Goal: Task Accomplishment & Management: Manage account settings

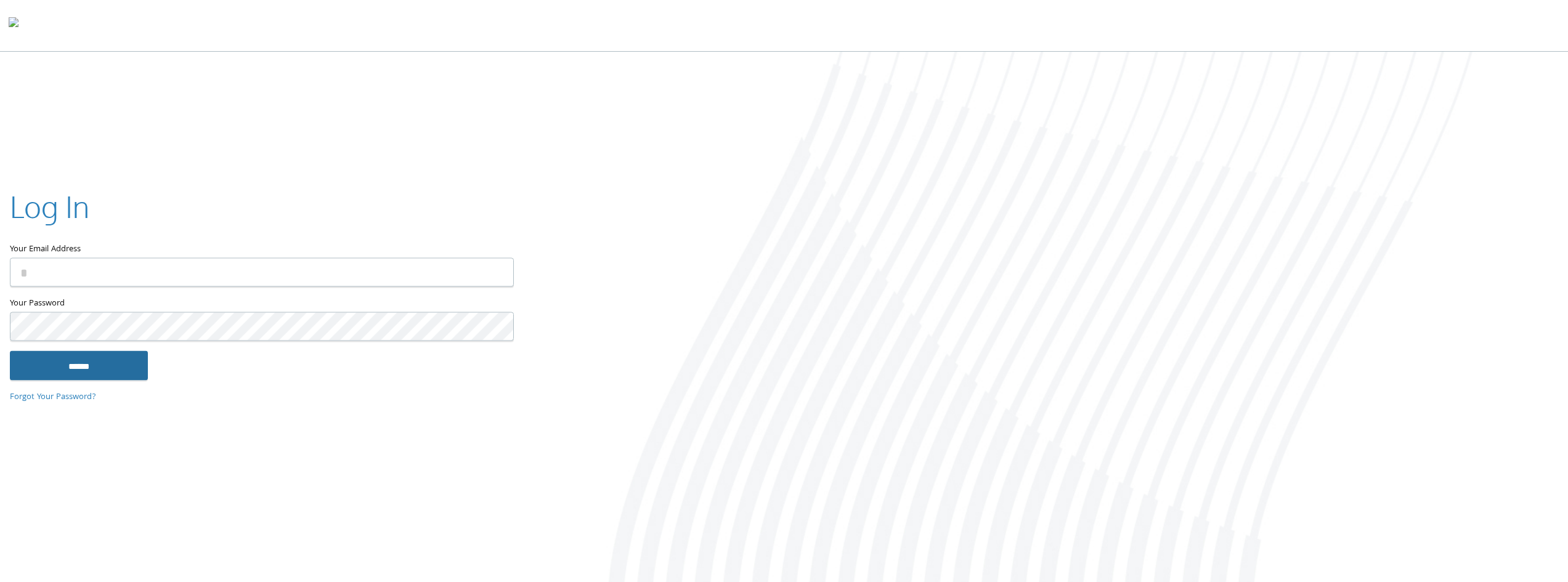
type input "**********"
click at [100, 363] on input "******" at bounding box center [79, 365] width 138 height 30
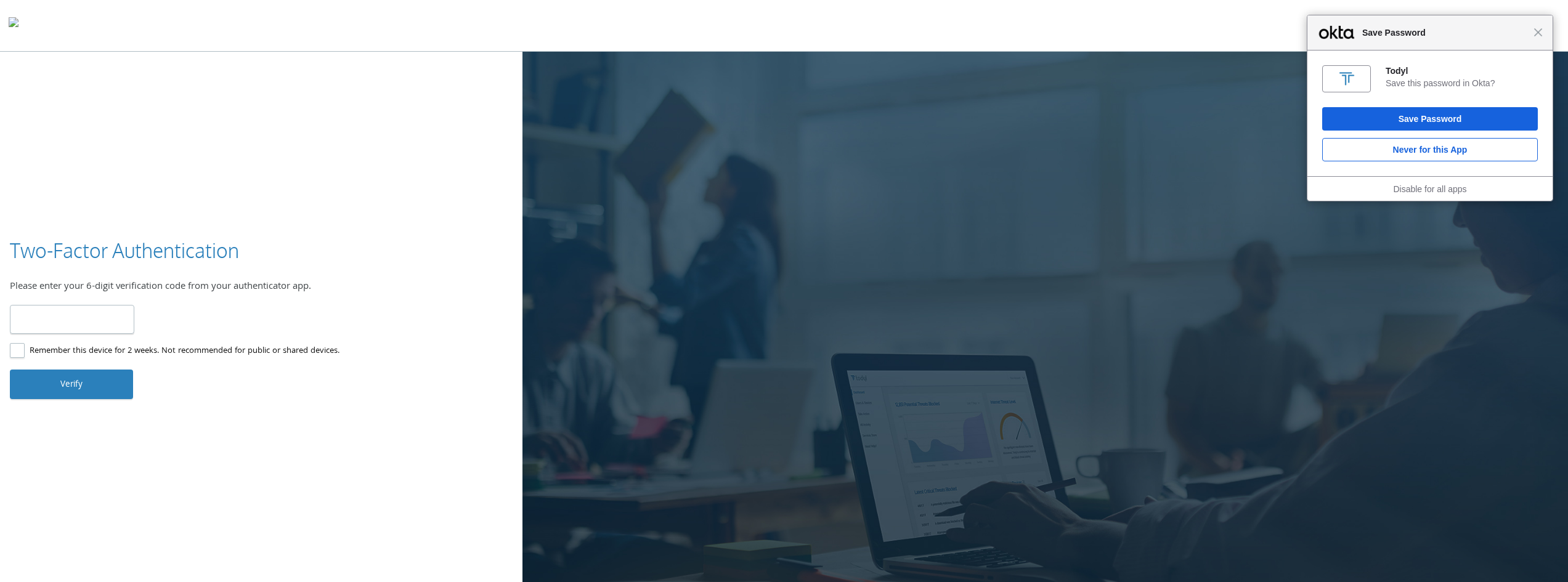
click at [17, 352] on label "Remember this device for 2 weeks. Not recommended for public or shared devices." at bounding box center [175, 351] width 330 height 15
click at [39, 324] on input "number" at bounding box center [72, 319] width 125 height 29
